Goal: Transaction & Acquisition: Purchase product/service

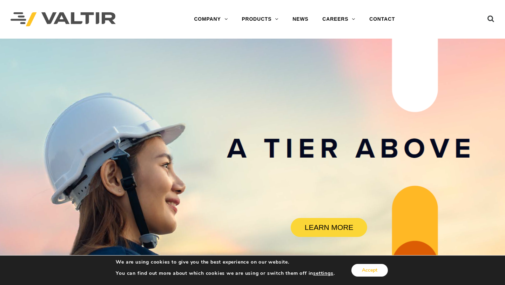
click at [375, 267] on button "Accept" at bounding box center [369, 270] width 36 height 13
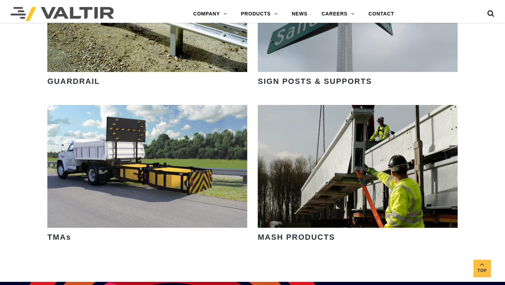
scroll to position [973, 0]
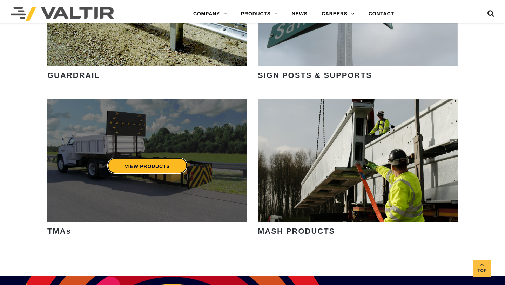
click at [163, 167] on link "VIEW PRODUCTS" at bounding box center [147, 165] width 80 height 16
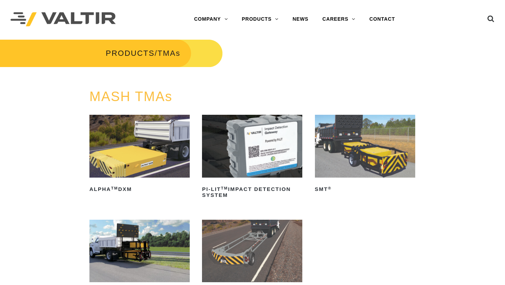
click at [159, 140] on img at bounding box center [139, 146] width 100 height 63
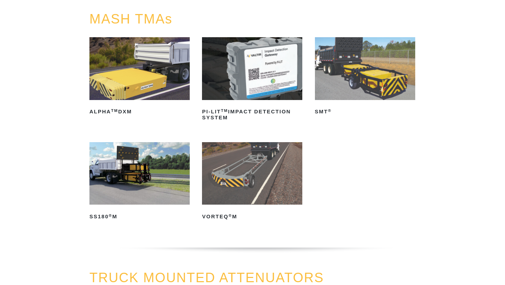
scroll to position [98, 0]
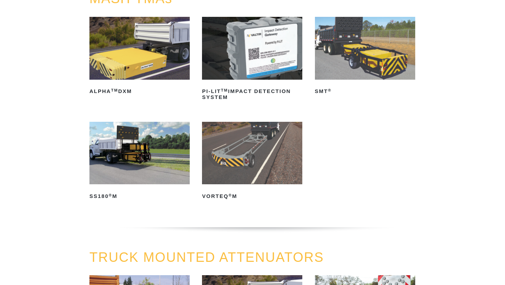
click at [143, 154] on img at bounding box center [139, 153] width 100 height 63
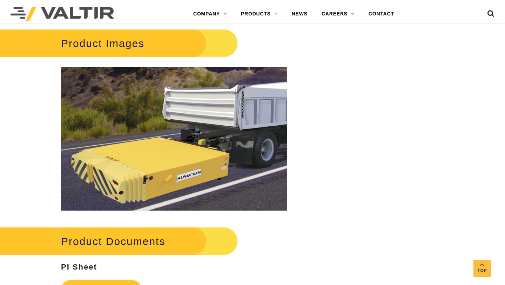
scroll to position [772, 0]
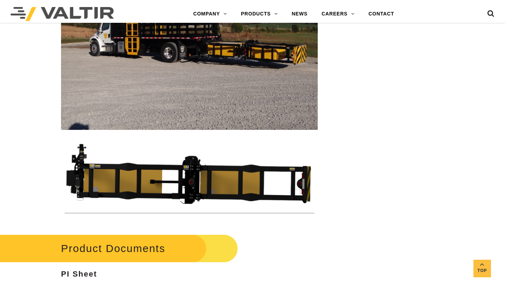
scroll to position [1851, 0]
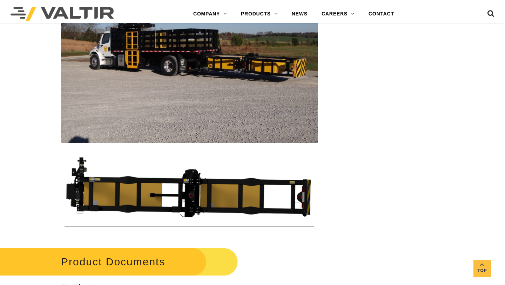
drag, startPoint x: 159, startPoint y: 190, endPoint x: 158, endPoint y: 1, distance: 188.7
